Goal: Obtain resource: Download file/media

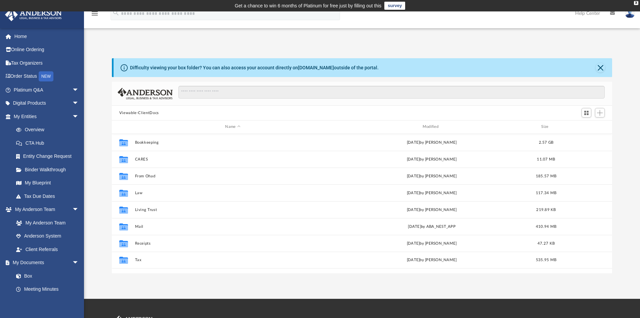
scroll to position [148, 495]
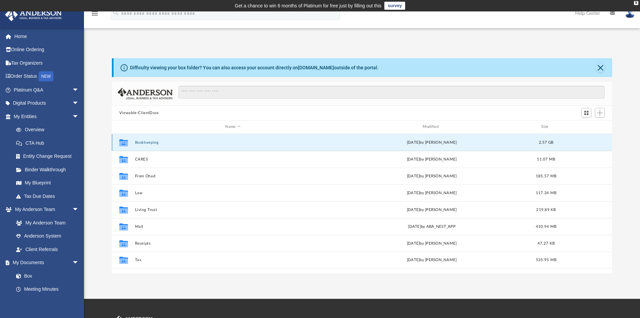
click at [145, 143] on button "Bookkeeping" at bounding box center [233, 142] width 196 height 4
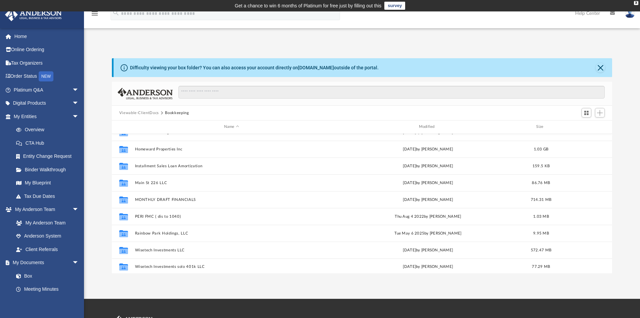
scroll to position [147, 0]
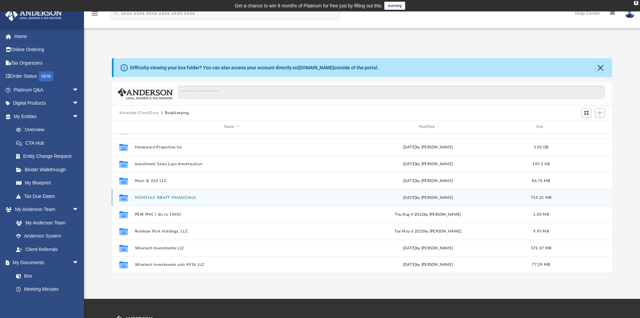
click at [162, 196] on button "MONTHLY DRAFT FINANCIALS" at bounding box center [232, 197] width 194 height 4
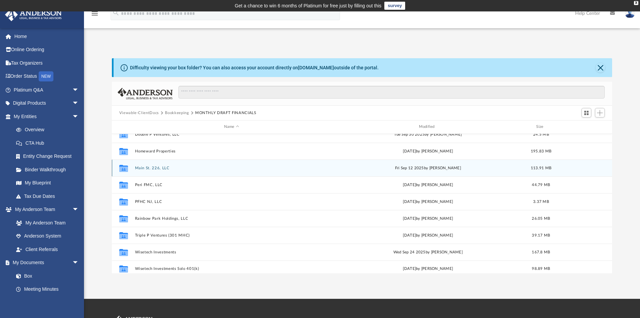
scroll to position [12, 0]
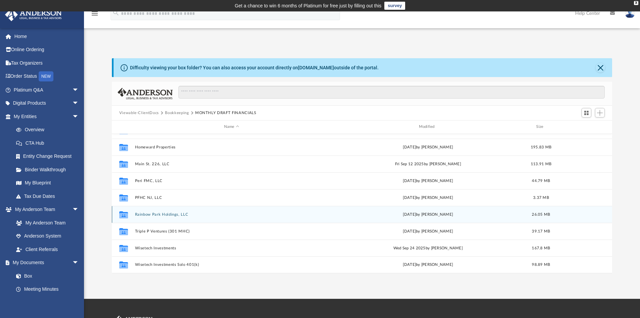
click at [160, 214] on button "Rainbow Park Holdings, LLC" at bounding box center [232, 214] width 194 height 4
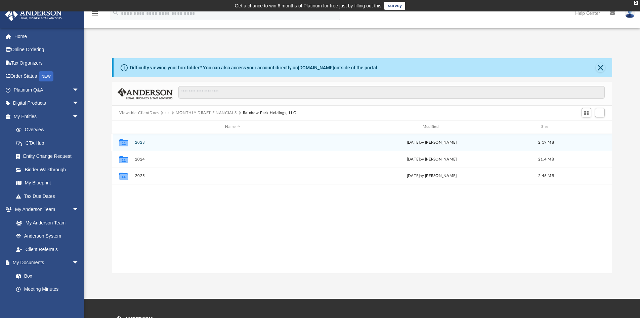
scroll to position [0, 0]
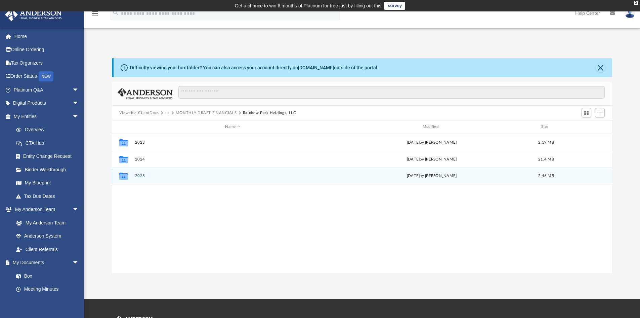
click at [141, 175] on button "2025" at bounding box center [233, 175] width 196 height 4
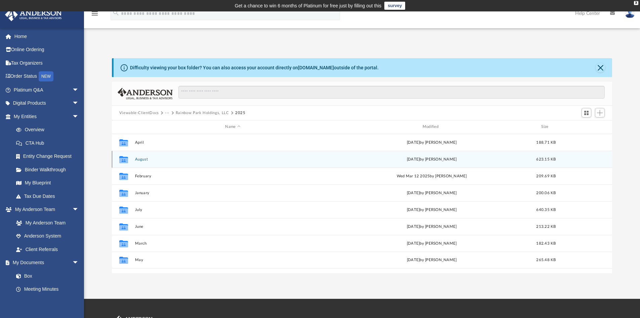
click at [140, 159] on button "August" at bounding box center [233, 159] width 196 height 4
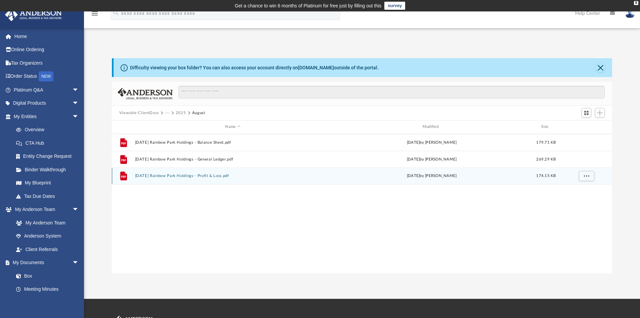
click at [194, 174] on button "[DATE] Rainbow Park Holdings - Profit & Loss.pdf" at bounding box center [233, 175] width 196 height 4
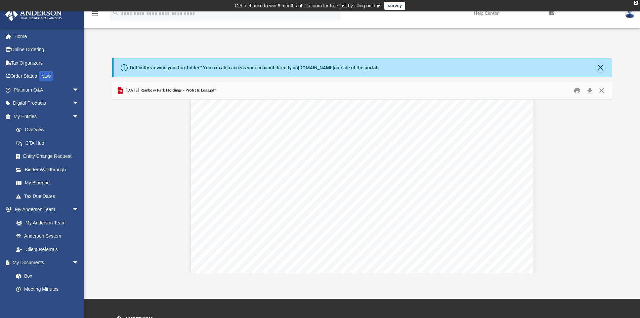
scroll to position [34, 0]
drag, startPoint x: 358, startPoint y: 202, endPoint x: 377, endPoint y: 202, distance: 19.2
click at [377, 202] on div "[STREET_ADDRESS][GEOGRAPHIC_DATA] TOTAL Ordinary Income/Expense Income Rental I…" at bounding box center [362, 293] width 343 height 444
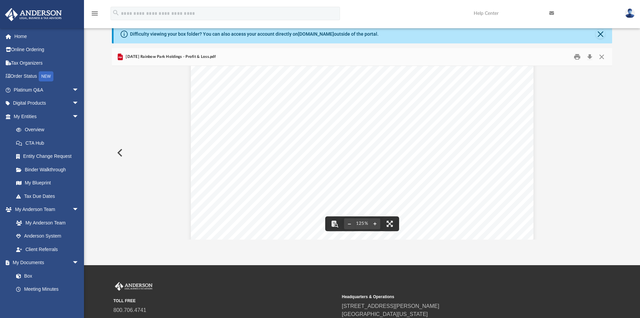
click at [120, 152] on button "Preview" at bounding box center [119, 152] width 15 height 19
click at [606, 152] on button "Preview" at bounding box center [605, 152] width 15 height 19
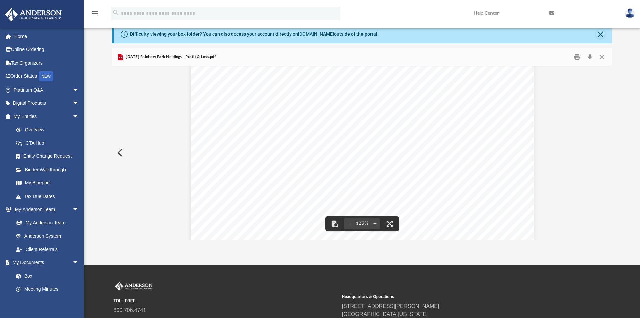
scroll to position [67, 0]
click at [603, 56] on button "Close" at bounding box center [602, 57] width 12 height 10
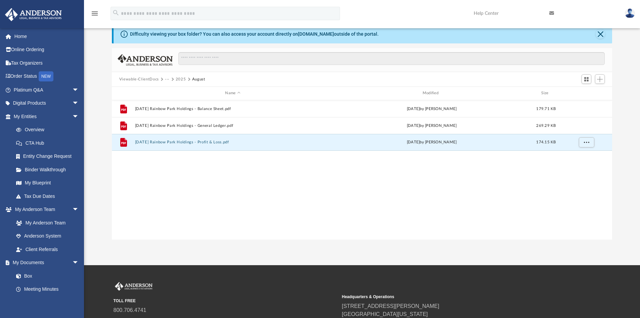
click at [181, 78] on button "2025" at bounding box center [181, 79] width 10 height 6
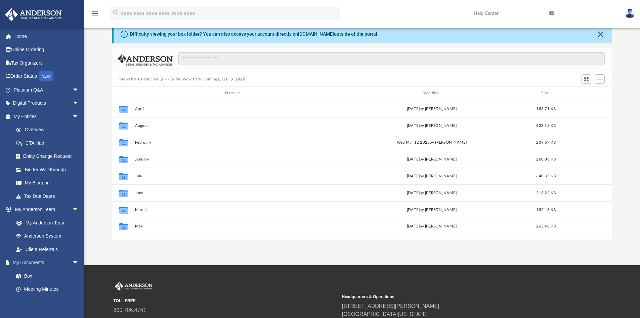
click at [190, 79] on button "Rainbow Park Holdings, LLC" at bounding box center [202, 79] width 53 height 6
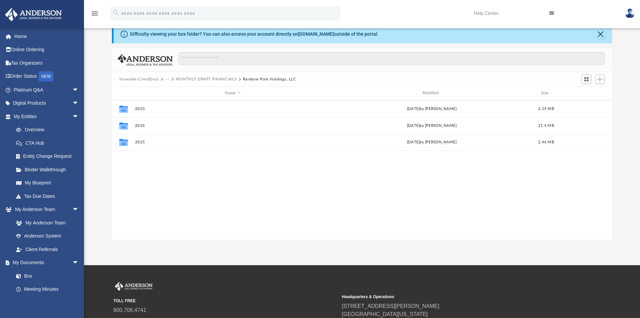
click at [192, 79] on button "MONTHLY DRAFT FINANCIALS" at bounding box center [206, 79] width 61 height 6
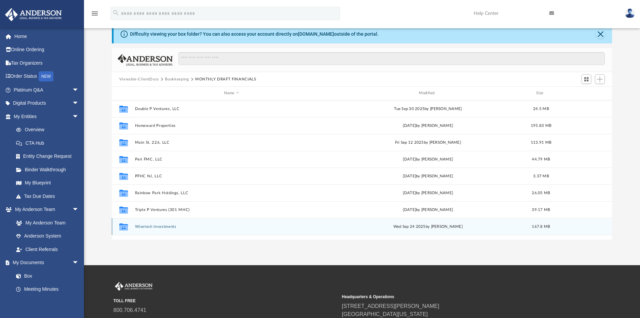
click at [149, 227] on button "Wisetech Investments" at bounding box center [232, 226] width 194 height 4
click at [139, 226] on button "2025" at bounding box center [233, 226] width 196 height 4
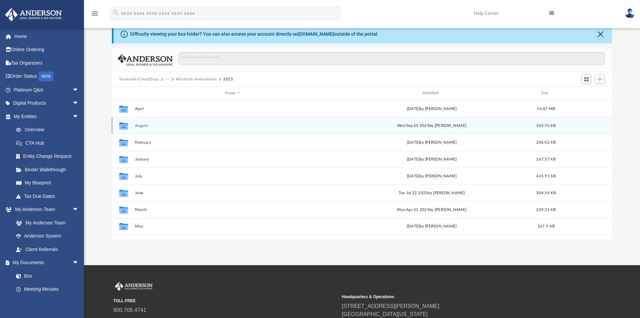
click at [140, 127] on button "August" at bounding box center [233, 125] width 196 height 4
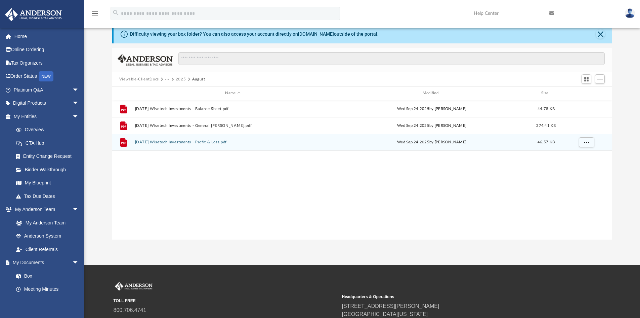
click at [198, 142] on button "[DATE] Wisetech Investments - Profit & Loss.pdf" at bounding box center [233, 142] width 196 height 4
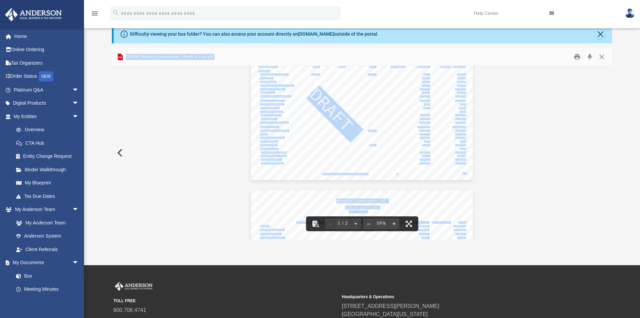
scroll to position [34, 0]
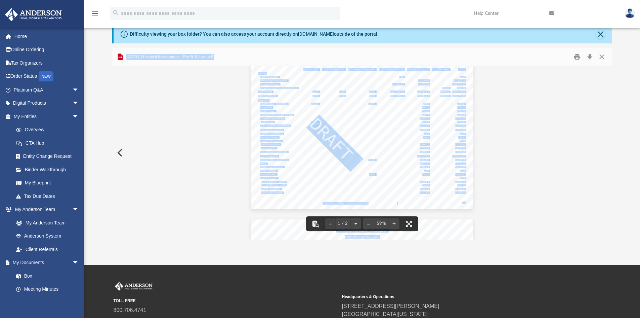
click at [387, 129] on div "Wisetech Investments LLC. Profit and Loss by Class [DATE] - [DATE] Cash Basis […" at bounding box center [362, 123] width 222 height 172
click at [512, 119] on div "Wisetech Investments LLC. Profit and Loss by Class [DATE] - [DATE] Cash Basis […" at bounding box center [362, 214] width 501 height 364
click at [394, 223] on button "File preview" at bounding box center [394, 223] width 11 height 15
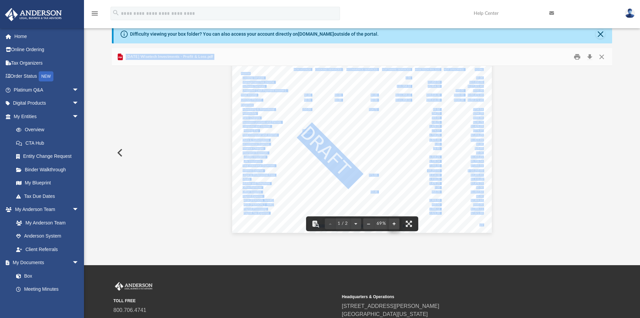
click at [394, 223] on button "File preview" at bounding box center [394, 223] width 11 height 15
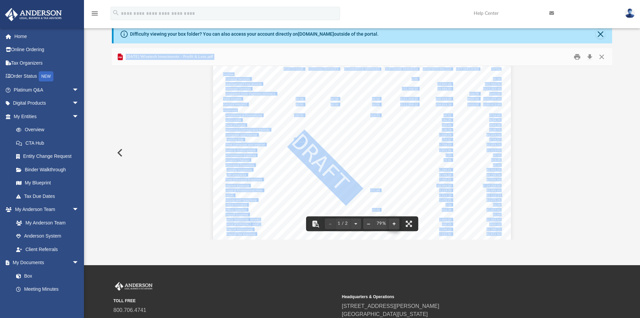
click at [394, 223] on button "File preview" at bounding box center [394, 223] width 11 height 15
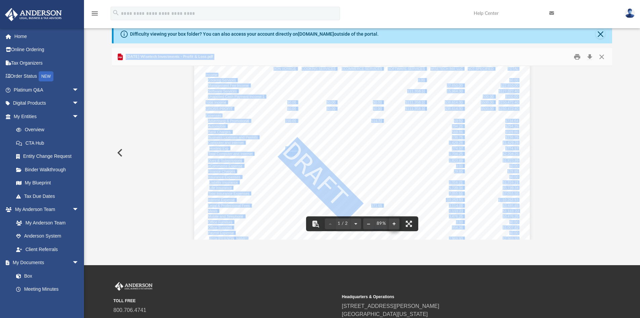
click at [394, 223] on button "File preview" at bounding box center [394, 223] width 11 height 15
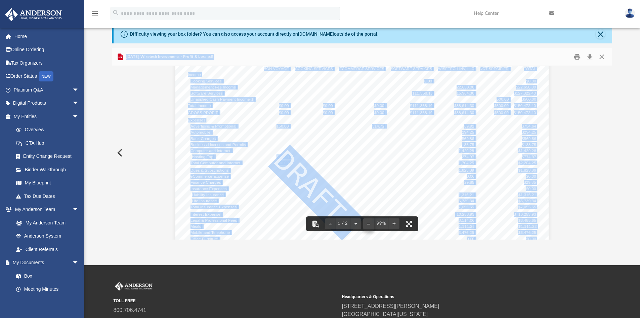
click at [369, 224] on button "File preview" at bounding box center [368, 223] width 11 height 15
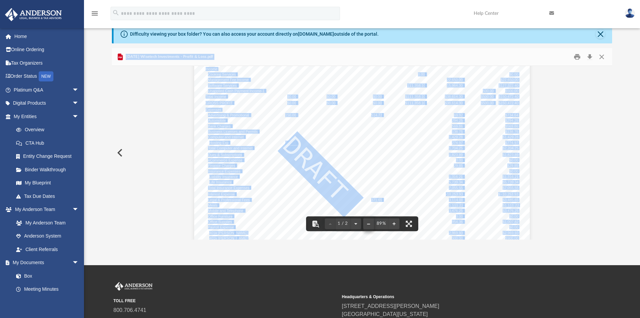
scroll to position [51, 0]
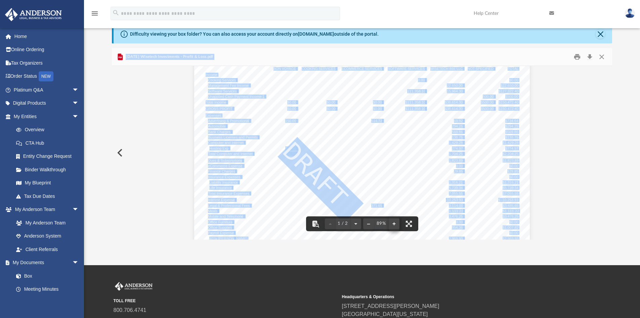
click at [394, 222] on button "File preview" at bounding box center [394, 223] width 11 height 15
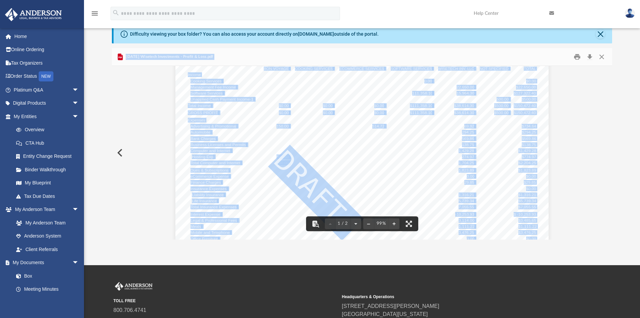
click at [395, 150] on div "Wisetech Investments LLC. Profit and Loss by Class [DATE] - [DATE] Cash Basis […" at bounding box center [362, 158] width 374 height 289
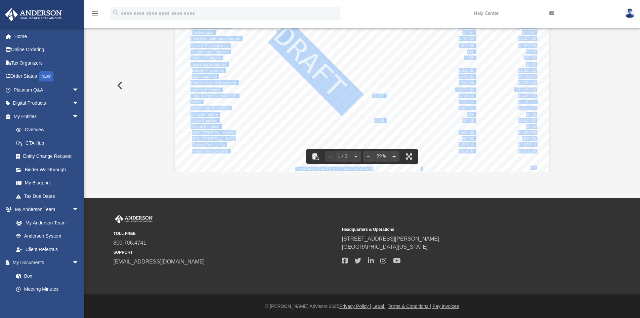
scroll to position [88, 0]
